Goal: Information Seeking & Learning: Learn about a topic

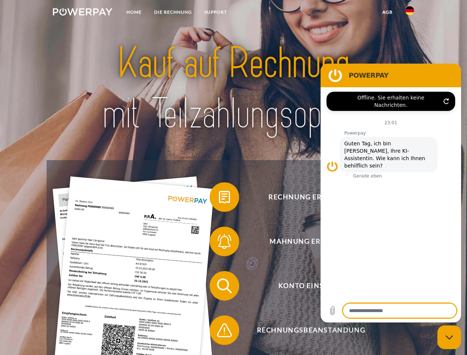
click at [83, 13] on img at bounding box center [83, 11] width 60 height 7
click at [410, 13] on img at bounding box center [410, 10] width 9 height 9
click at [388, 12] on link "agb" at bounding box center [387, 12] width 23 height 13
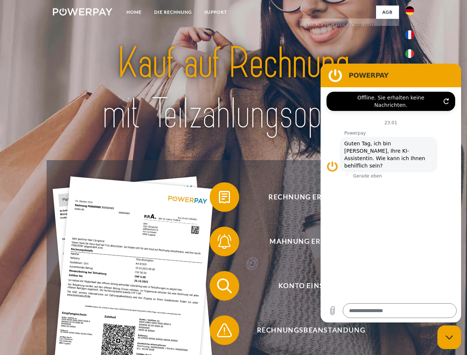
click at [219, 199] on span at bounding box center [213, 197] width 37 height 37
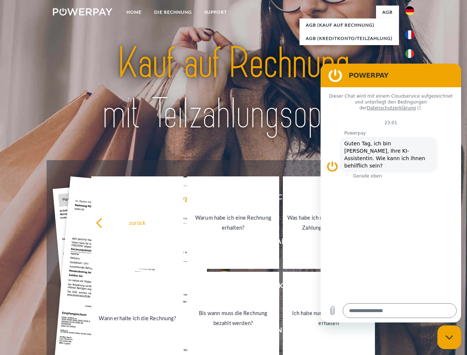
click at [219, 243] on link "Warum habe ich eine Rechnung erhalten?" at bounding box center [233, 223] width 92 height 93
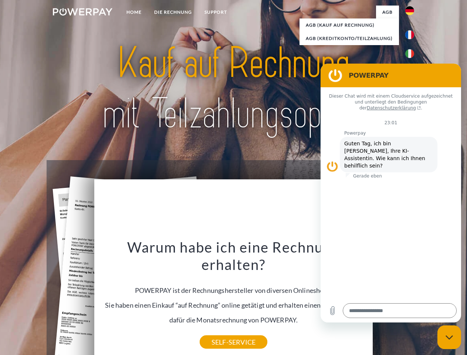
click at [219, 288] on div "Warum habe ich eine Rechnung erhalten? POWERPAY ist der Rechnungshersteller von…" at bounding box center [234, 290] width 270 height 104
click at [219, 332] on div "Warum habe ich eine Rechnung erhalten? POWERPAY ist der Rechnungshersteller von…" at bounding box center [234, 290] width 270 height 104
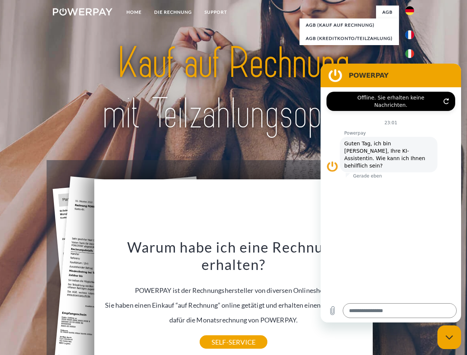
click at [450, 338] on icon "Messaging-Fenster schließen" at bounding box center [450, 337] width 8 height 5
type textarea "*"
